Goal: Task Accomplishment & Management: Use online tool/utility

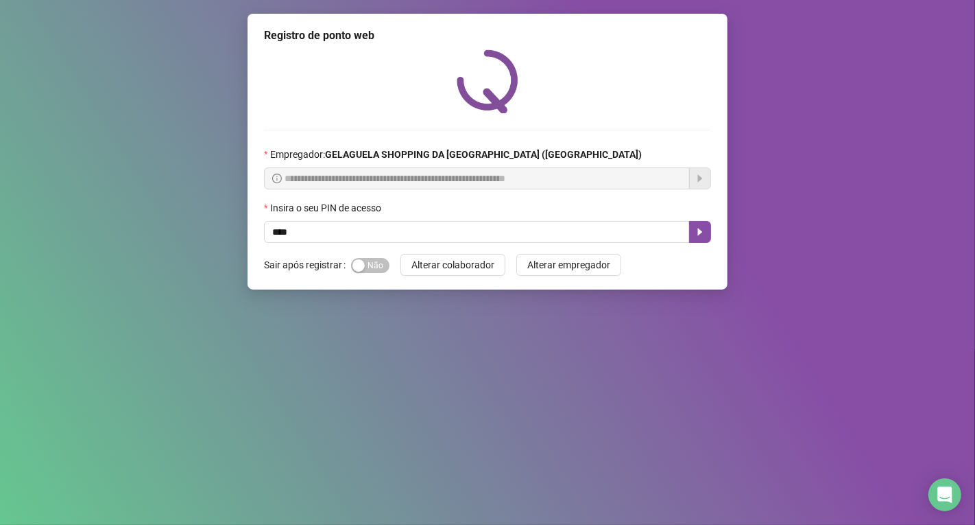
type input "*****"
click at [702, 234] on icon "caret-right" at bounding box center [700, 231] width 11 height 11
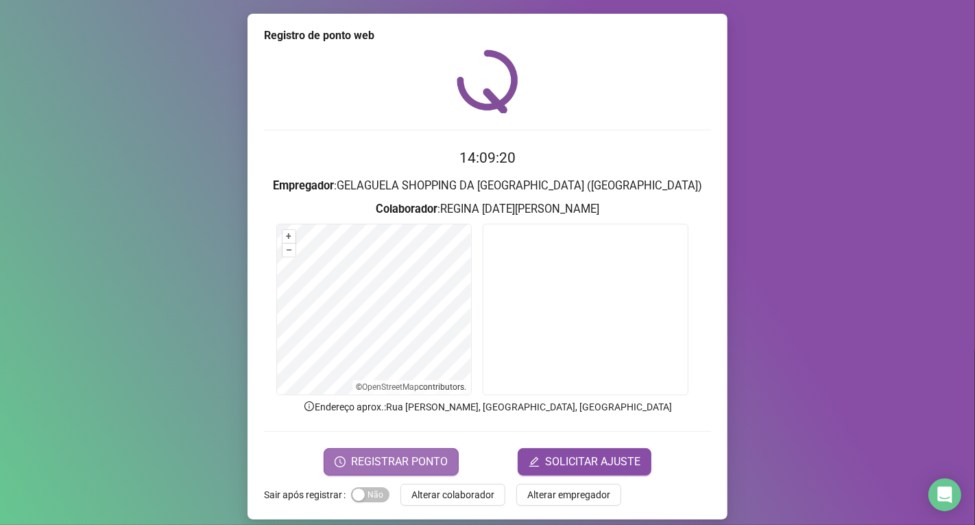
click at [429, 457] on span "REGISTRAR PONTO" at bounding box center [399, 461] width 97 height 16
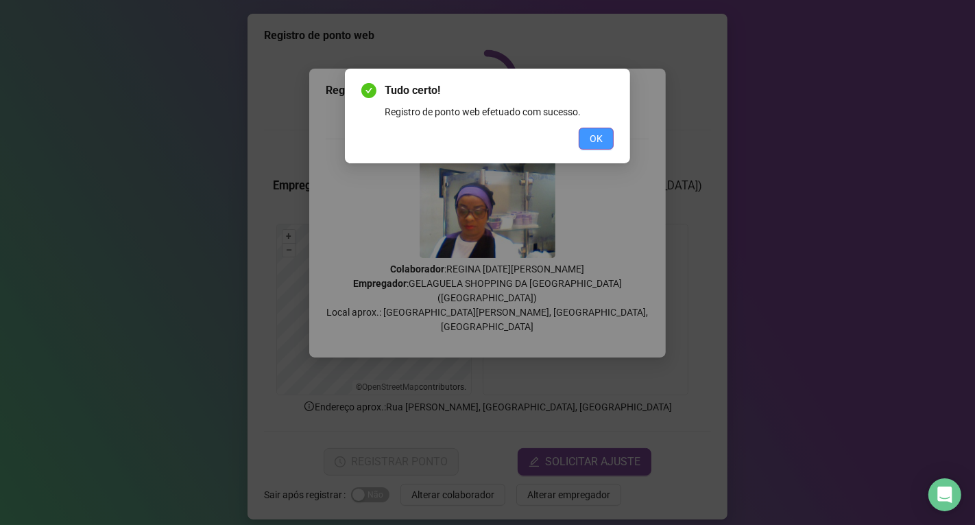
click at [587, 137] on button "OK" at bounding box center [596, 139] width 35 height 22
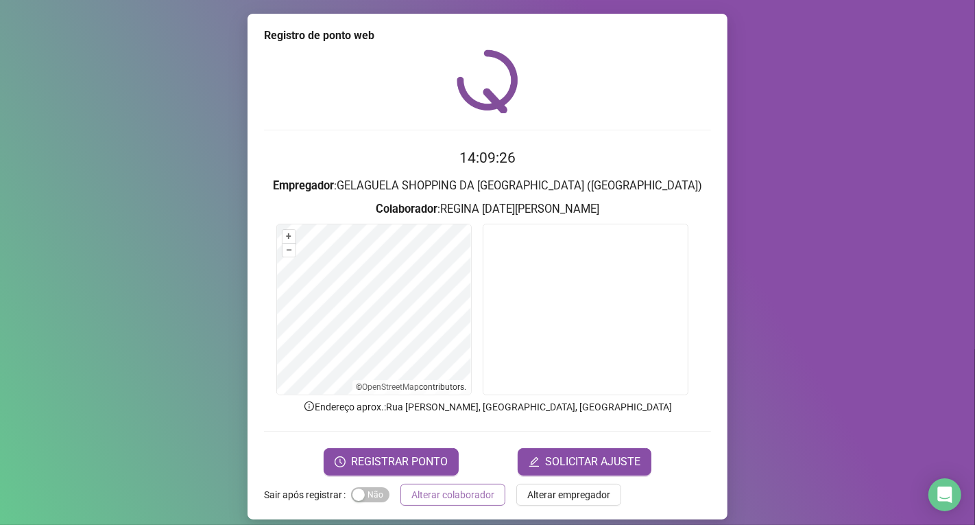
click at [465, 492] on span "Alterar colaborador" at bounding box center [452, 494] width 83 height 15
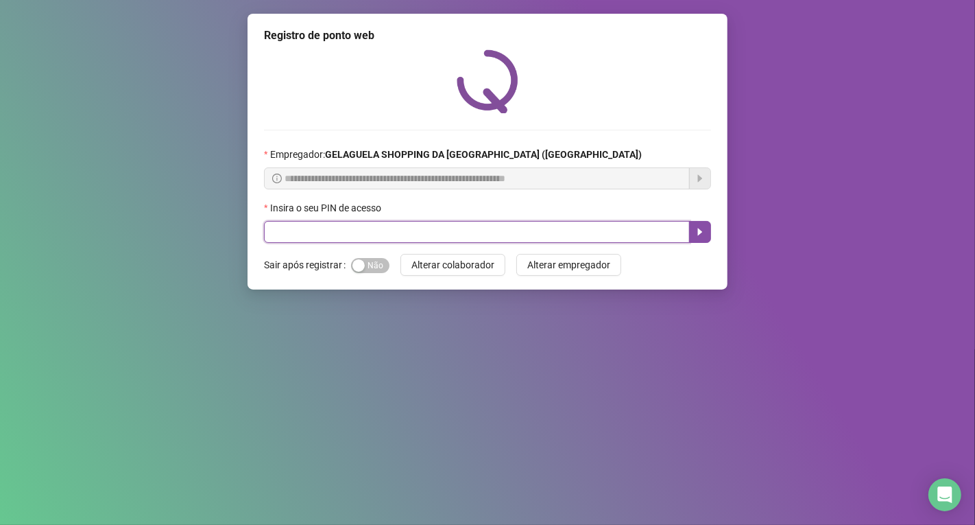
click at [444, 229] on input "text" at bounding box center [477, 232] width 426 height 22
click at [444, 231] on input "text" at bounding box center [477, 232] width 426 height 22
type input "*****"
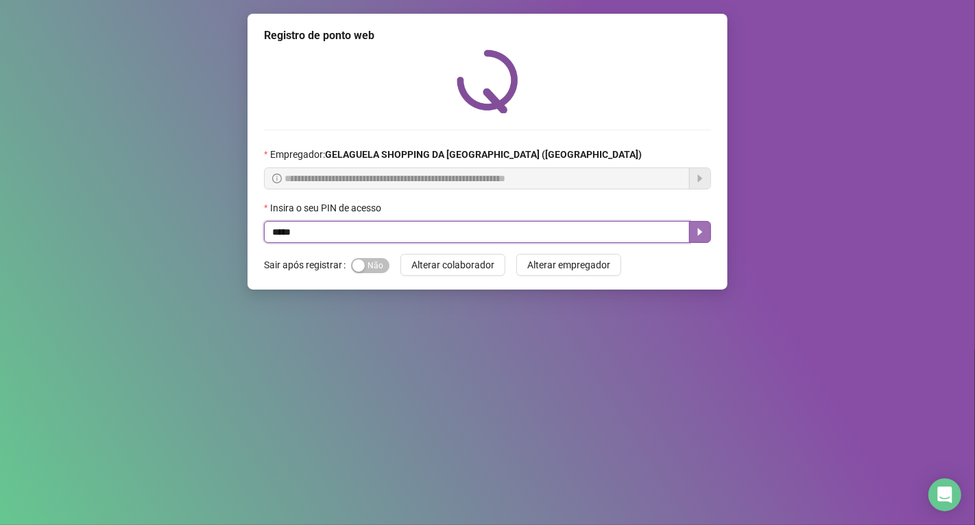
click at [702, 227] on button "button" at bounding box center [700, 232] width 22 height 22
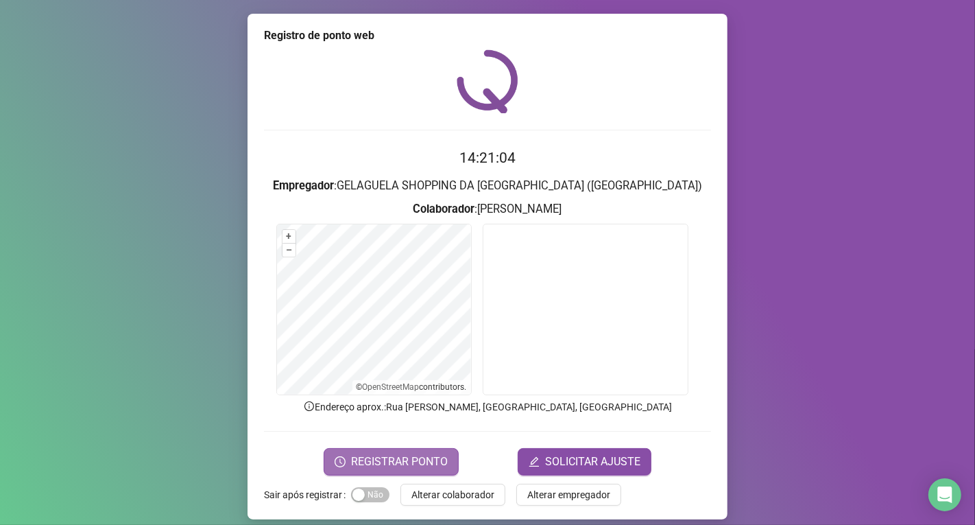
click at [427, 455] on span "REGISTRAR PONTO" at bounding box center [399, 461] width 97 height 16
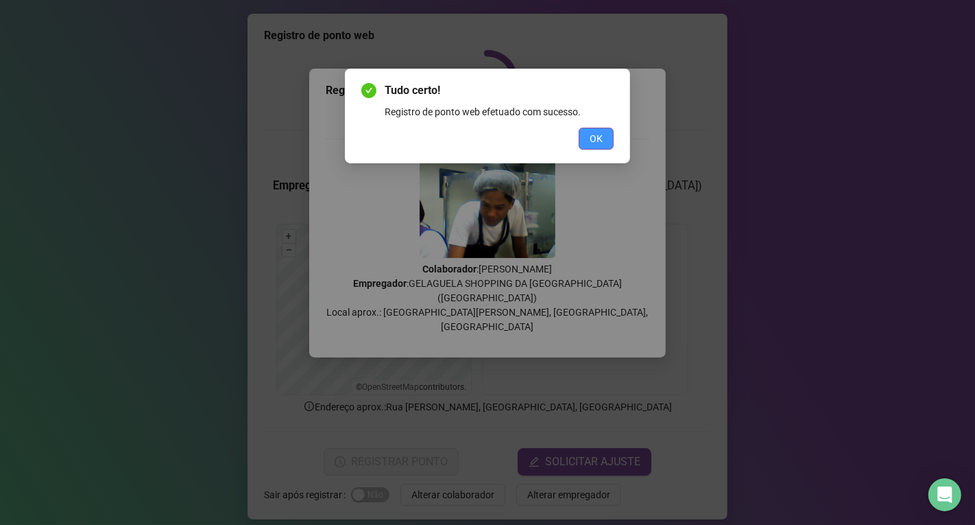
drag, startPoint x: 560, startPoint y: 174, endPoint x: 595, endPoint y: 132, distance: 54.5
drag, startPoint x: 595, startPoint y: 132, endPoint x: 594, endPoint y: 139, distance: 7.7
click at [594, 139] on span "OK" at bounding box center [596, 138] width 13 height 15
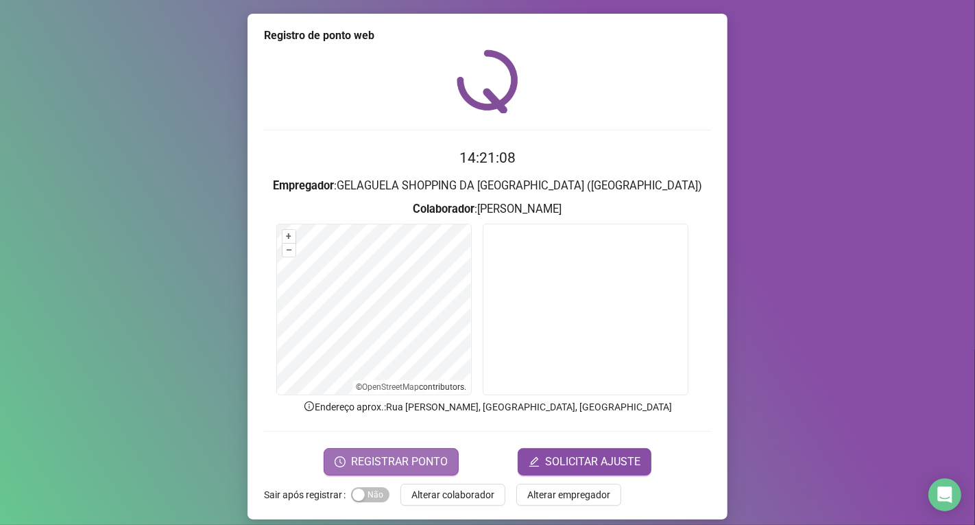
click at [395, 463] on span "REGISTRAR PONTO" at bounding box center [399, 461] width 97 height 16
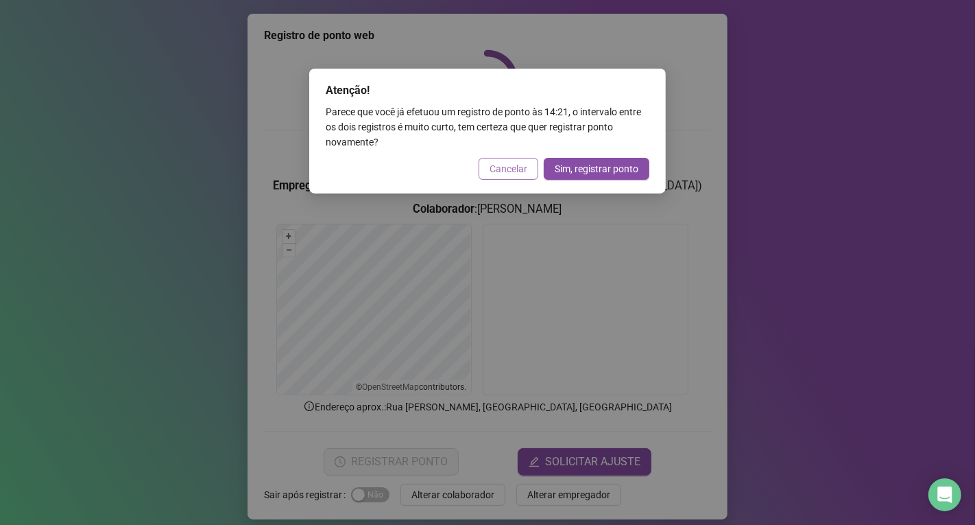
click at [510, 165] on span "Cancelar" at bounding box center [509, 168] width 38 height 15
click at [510, 165] on div "Atenção! Parece que você já efetuou um registro de ponto às 14:21 , o intervalo…" at bounding box center [487, 262] width 975 height 525
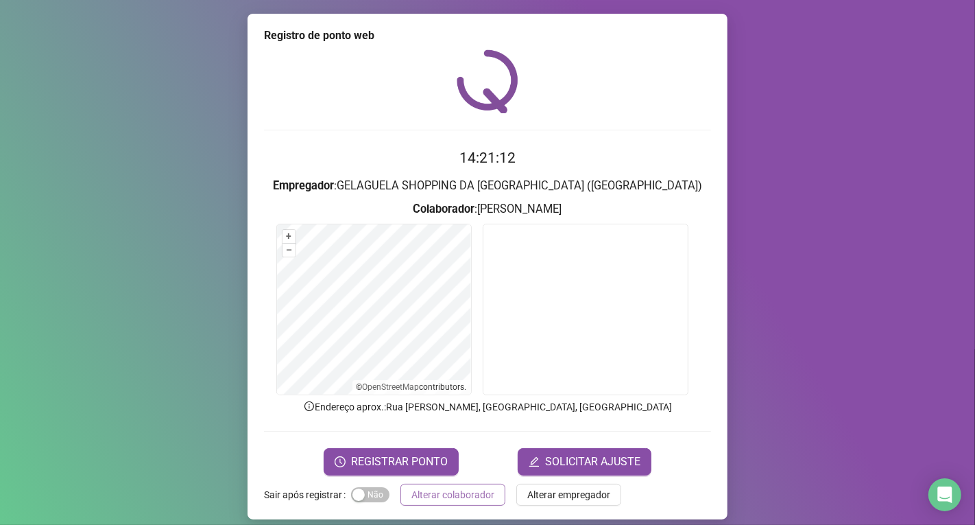
drag, startPoint x: 510, startPoint y: 174, endPoint x: 434, endPoint y: 489, distance: 324.4
click at [434, 489] on span "Alterar colaborador" at bounding box center [452, 494] width 83 height 15
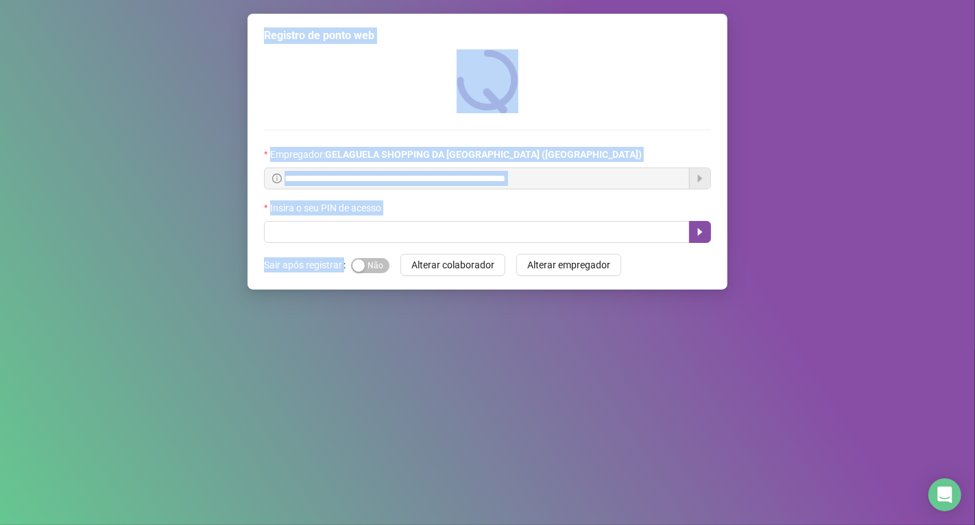
click at [431, 495] on div "**********" at bounding box center [487, 262] width 975 height 525
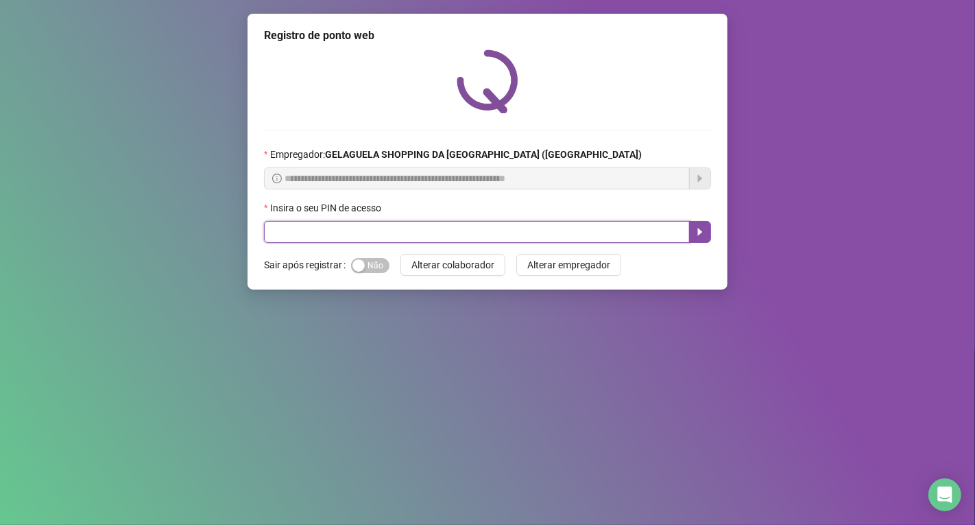
click at [372, 237] on input "text" at bounding box center [477, 232] width 426 height 22
type input "*****"
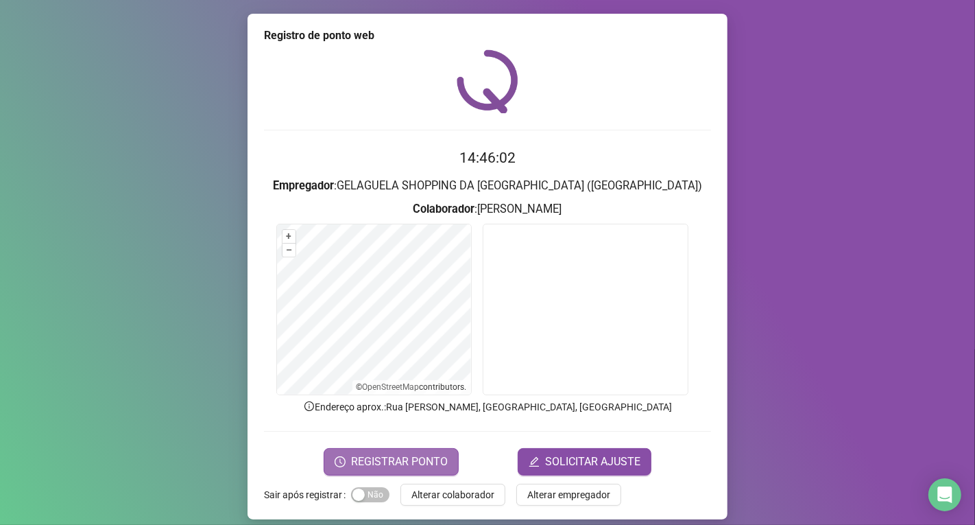
click at [416, 457] on span "REGISTRAR PONTO" at bounding box center [399, 461] width 97 height 16
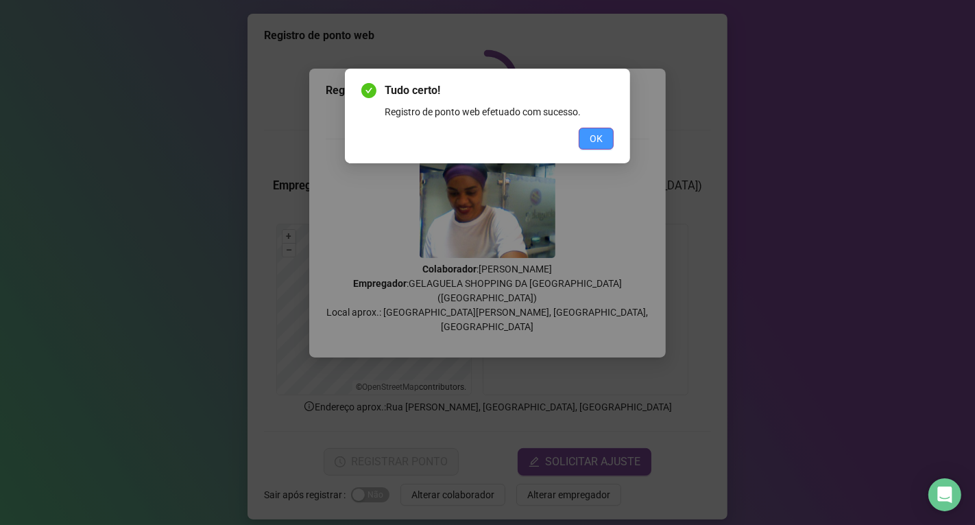
click at [592, 138] on span "OK" at bounding box center [596, 138] width 13 height 15
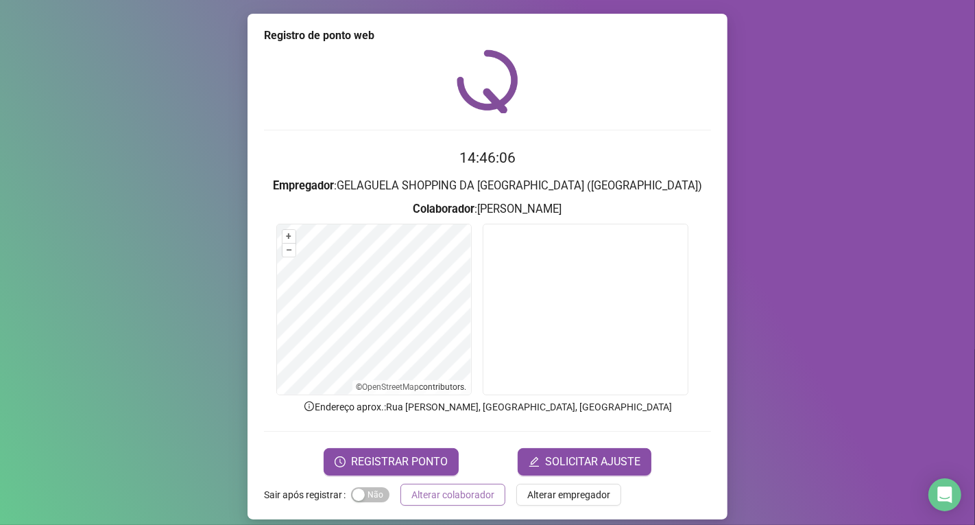
click at [443, 484] on button "Alterar colaborador" at bounding box center [453, 495] width 105 height 22
